Goal: Information Seeking & Learning: Find specific fact

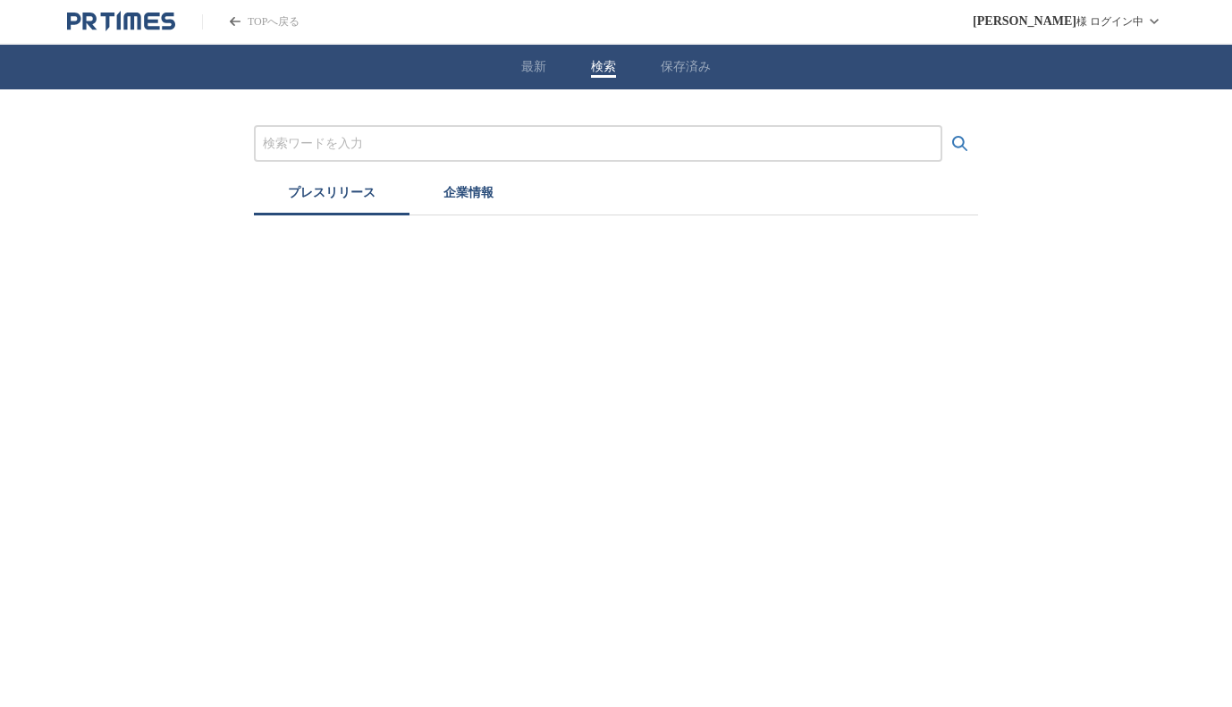
click at [586, 63] on div "最新 検索 保存済み" at bounding box center [616, 67] width 1232 height 45
click at [701, 69] on button "保存済み" at bounding box center [686, 67] width 50 height 16
click at [702, 62] on button "保存済み" at bounding box center [686, 67] width 50 height 16
click at [577, 65] on div "最新 検索 保存済み" at bounding box center [616, 67] width 1232 height 45
click at [594, 65] on button "検索" at bounding box center [603, 67] width 25 height 16
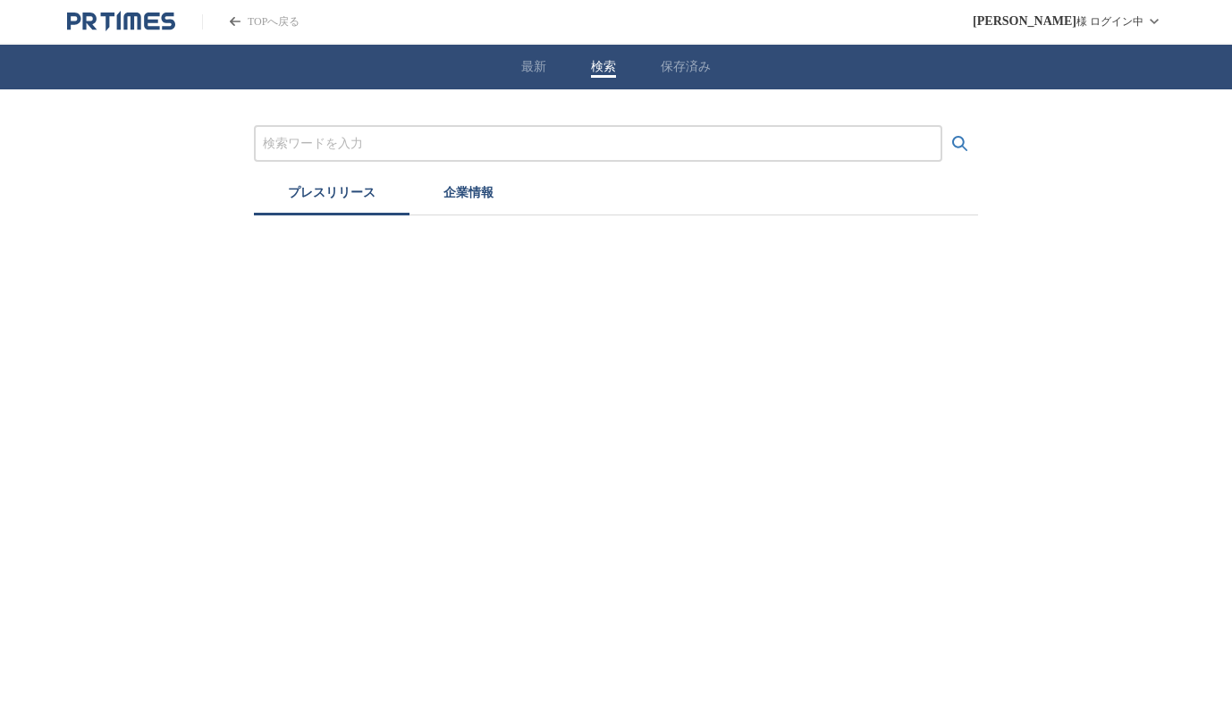
click at [526, 60] on button "最新" at bounding box center [533, 67] width 25 height 16
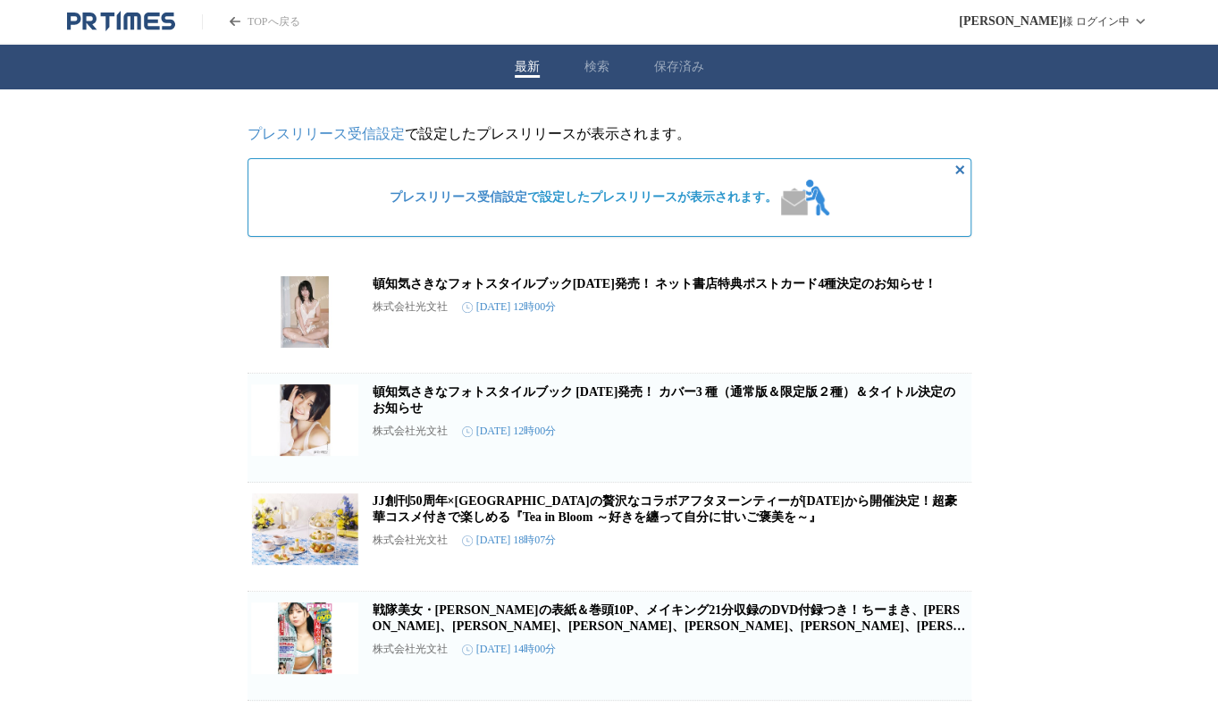
click at [610, 63] on div "最新 検索 保存済み" at bounding box center [609, 67] width 1218 height 45
click at [617, 60] on div "最新 検索 保存済み" at bounding box center [609, 67] width 1218 height 45
click at [608, 65] on div "最新 検索 保存済み" at bounding box center [609, 67] width 1218 height 45
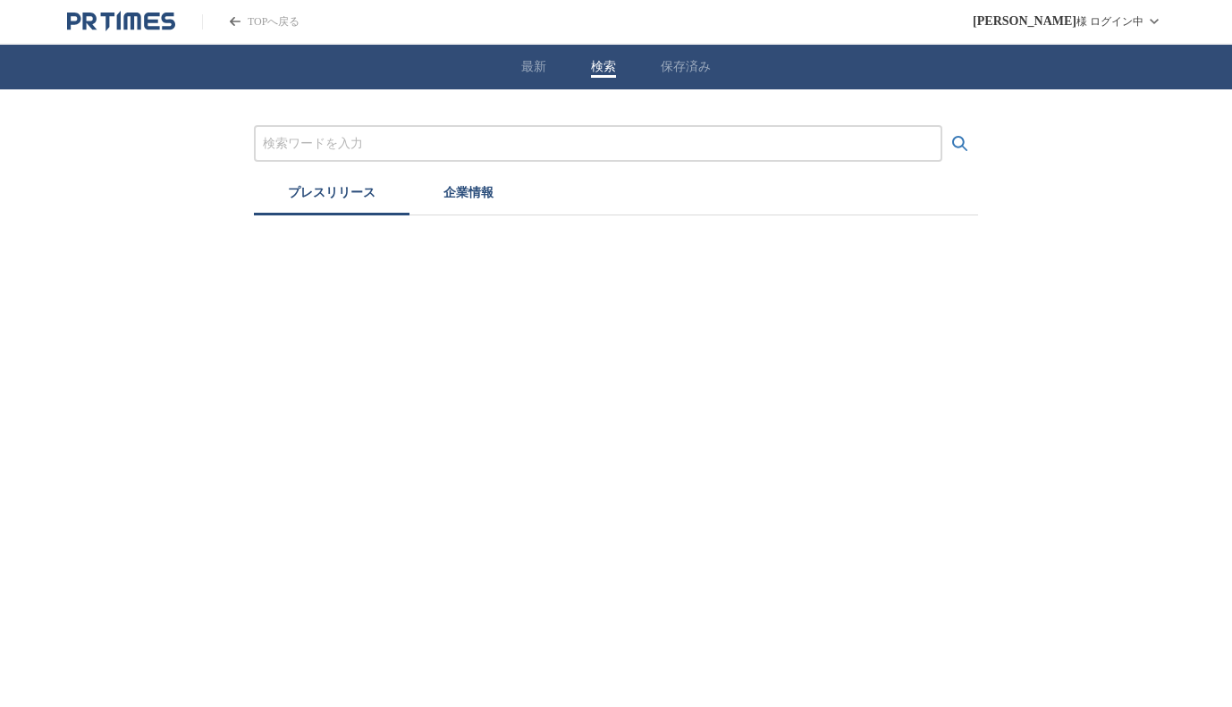
click at [601, 65] on button "検索" at bounding box center [603, 67] width 25 height 16
click at [475, 139] on input "プレスリリースおよび企業を検索する" at bounding box center [598, 144] width 670 height 20
click at [942, 126] on button "検索する" at bounding box center [960, 144] width 36 height 36
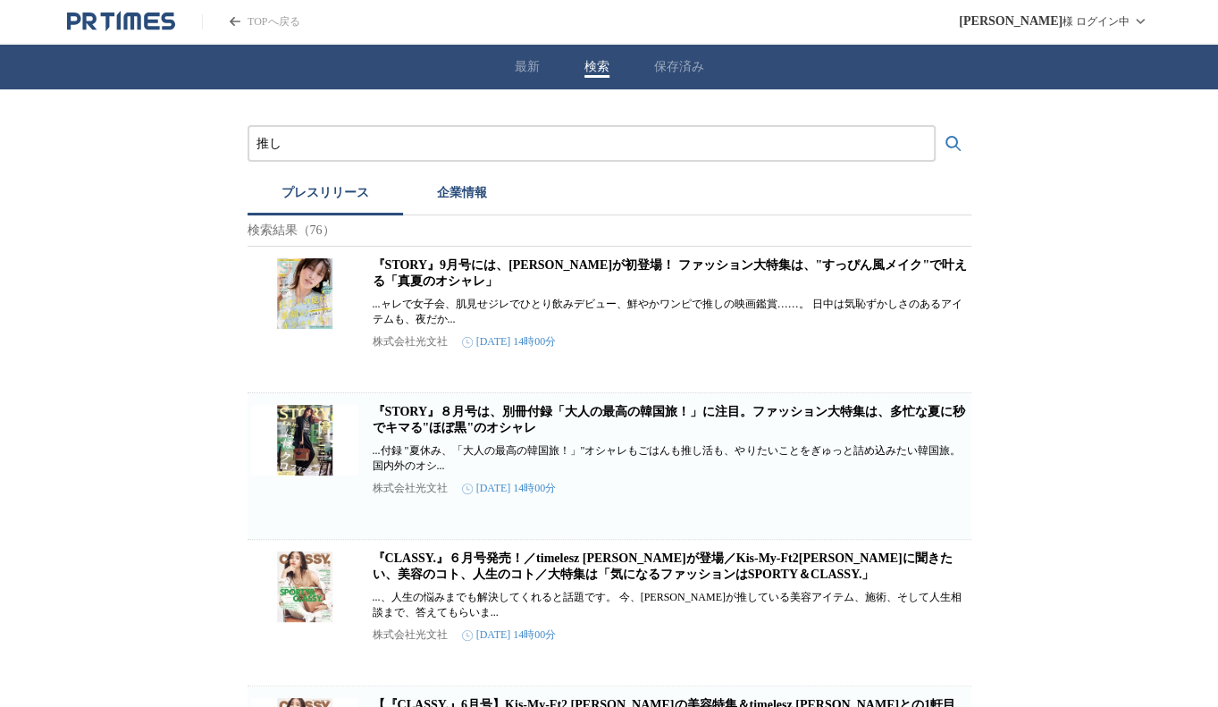
click at [357, 143] on input "推し" at bounding box center [592, 144] width 670 height 20
click at [936, 126] on button "検索する" at bounding box center [954, 144] width 36 height 36
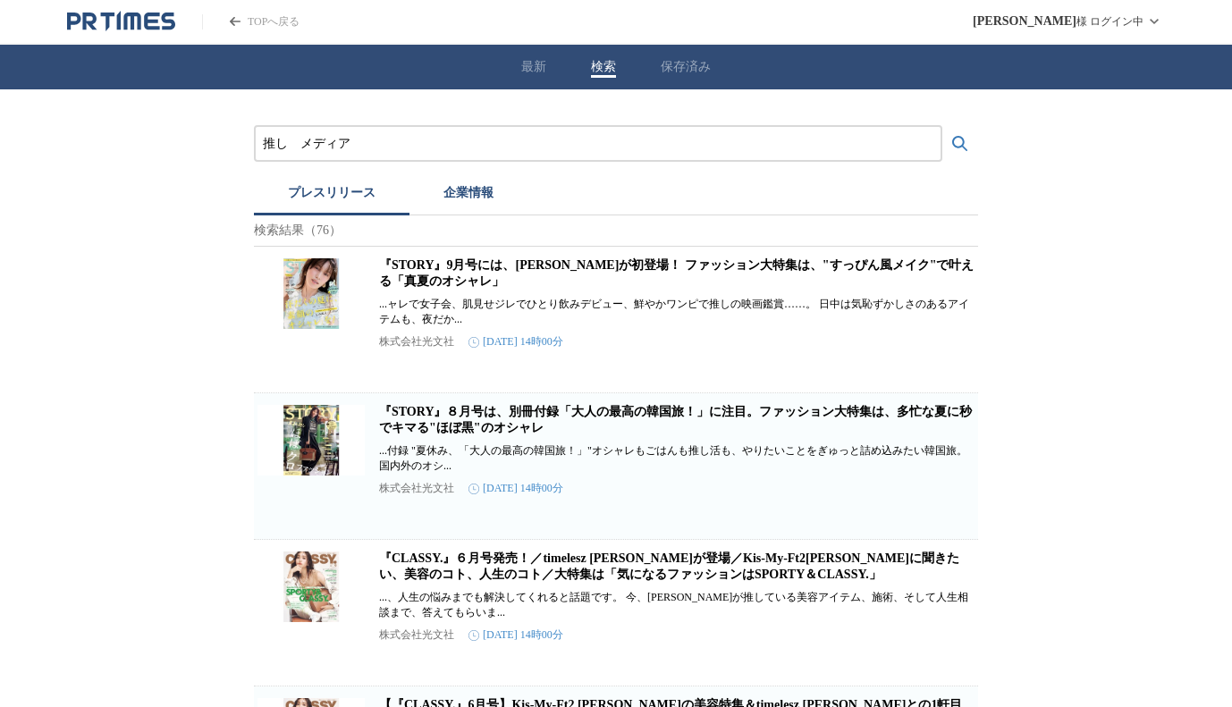
click at [942, 126] on button "検索する" at bounding box center [960, 144] width 36 height 36
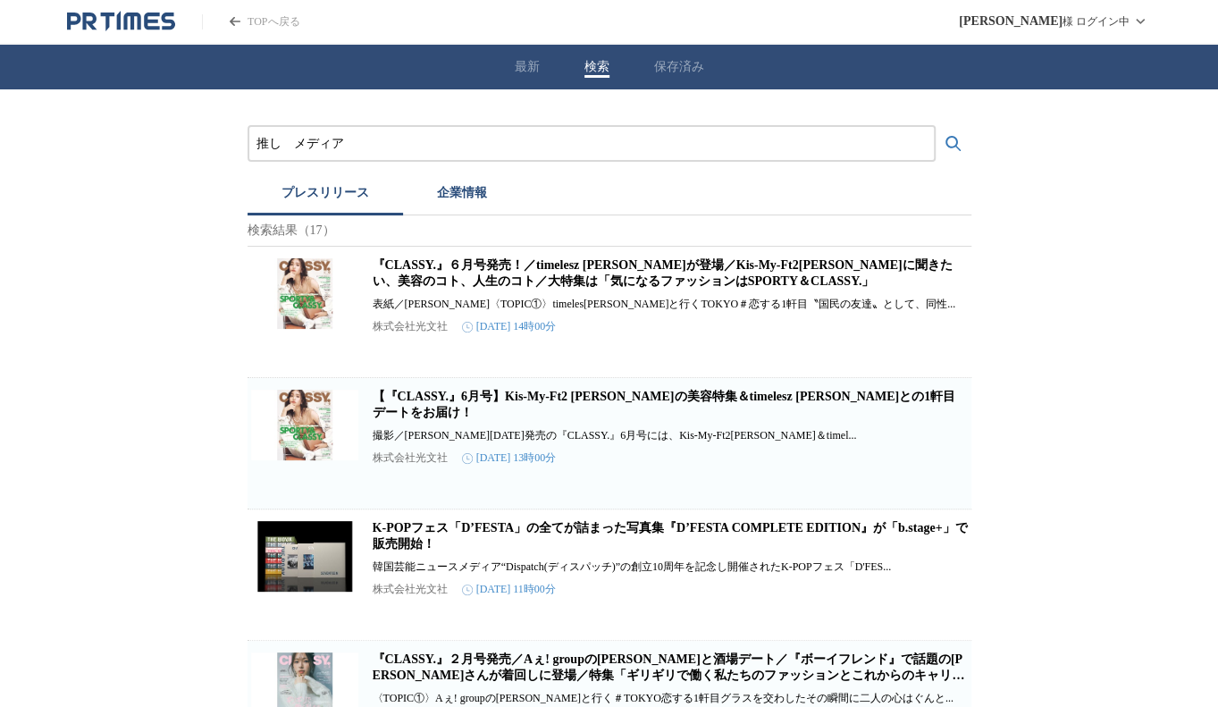
click at [293, 149] on input "推し　メディア" at bounding box center [592, 144] width 670 height 20
type input "インタビュー　メディア"
click at [936, 126] on button "検索する" at bounding box center [954, 144] width 36 height 36
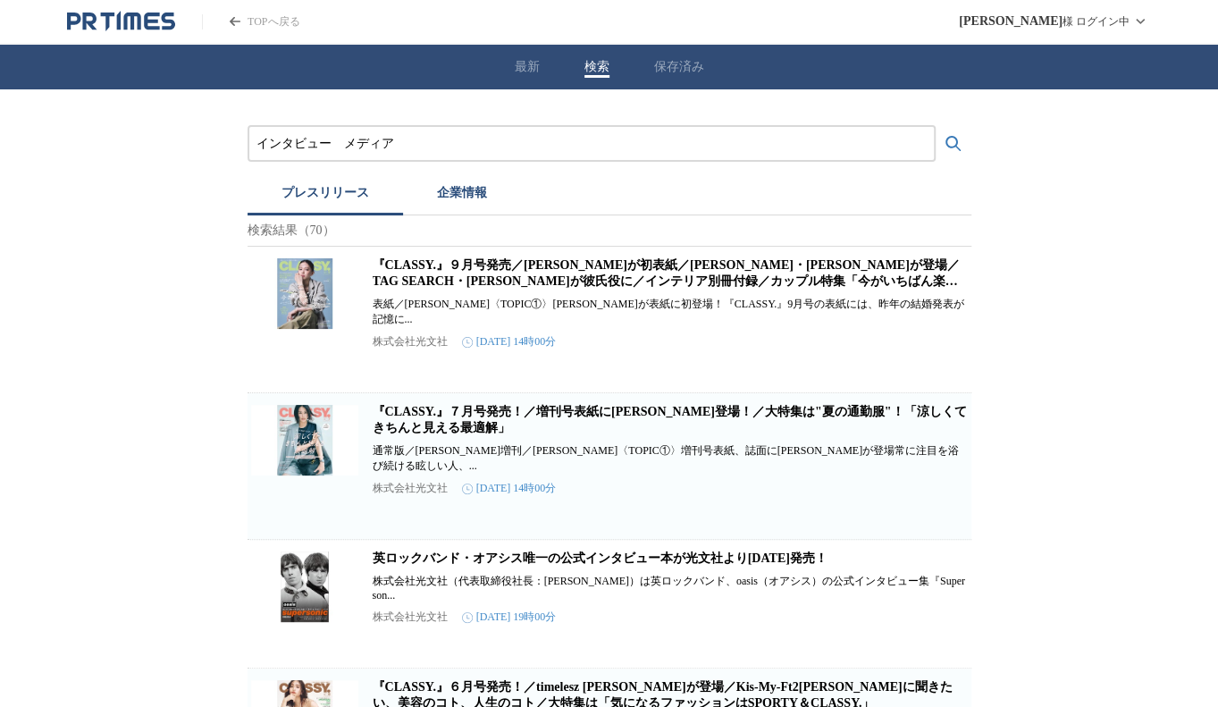
click at [126, 17] on icon "PR TIMESのトップページはこちら" at bounding box center [131, 21] width 17 height 17
